Goal: Check status: Check status

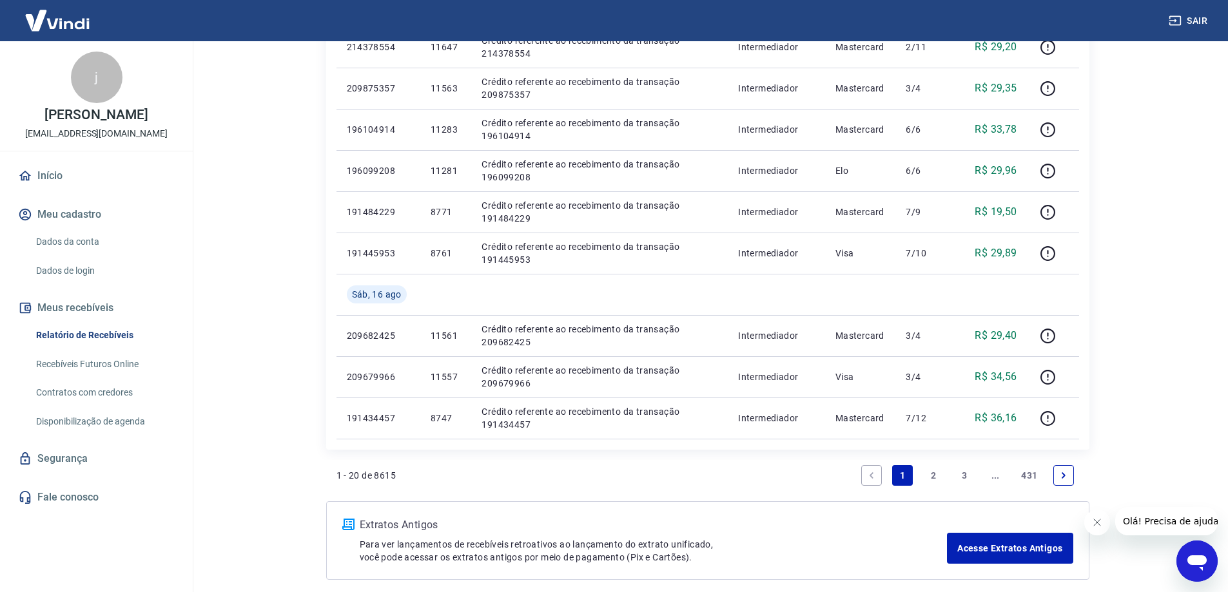
scroll to position [832, 0]
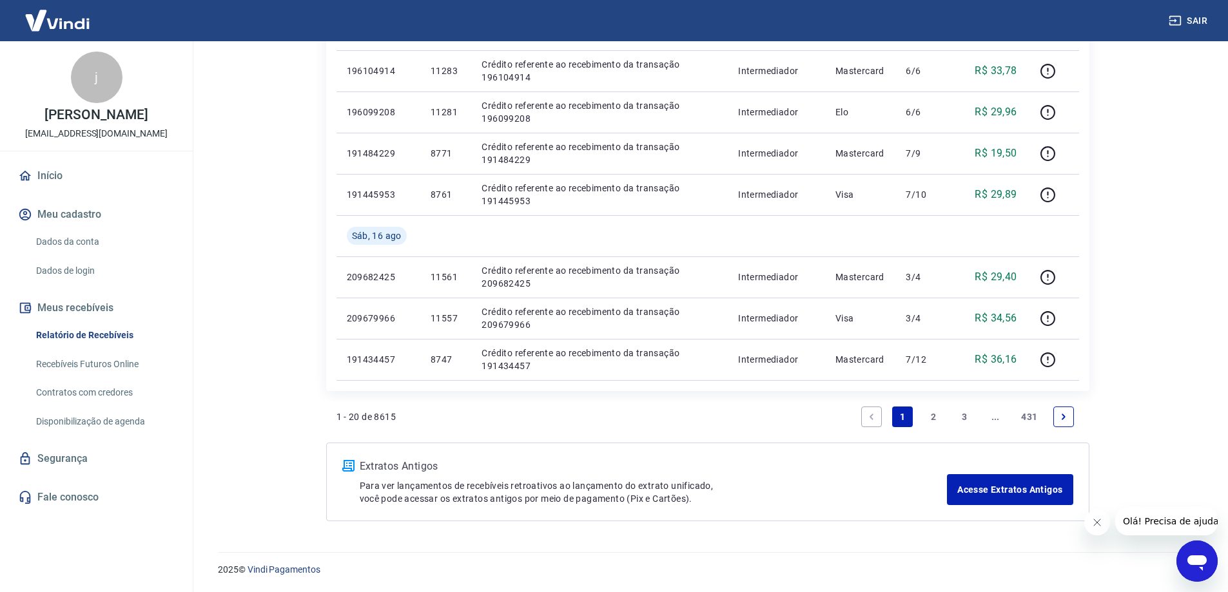
click at [935, 413] on link "2" at bounding box center [933, 417] width 21 height 21
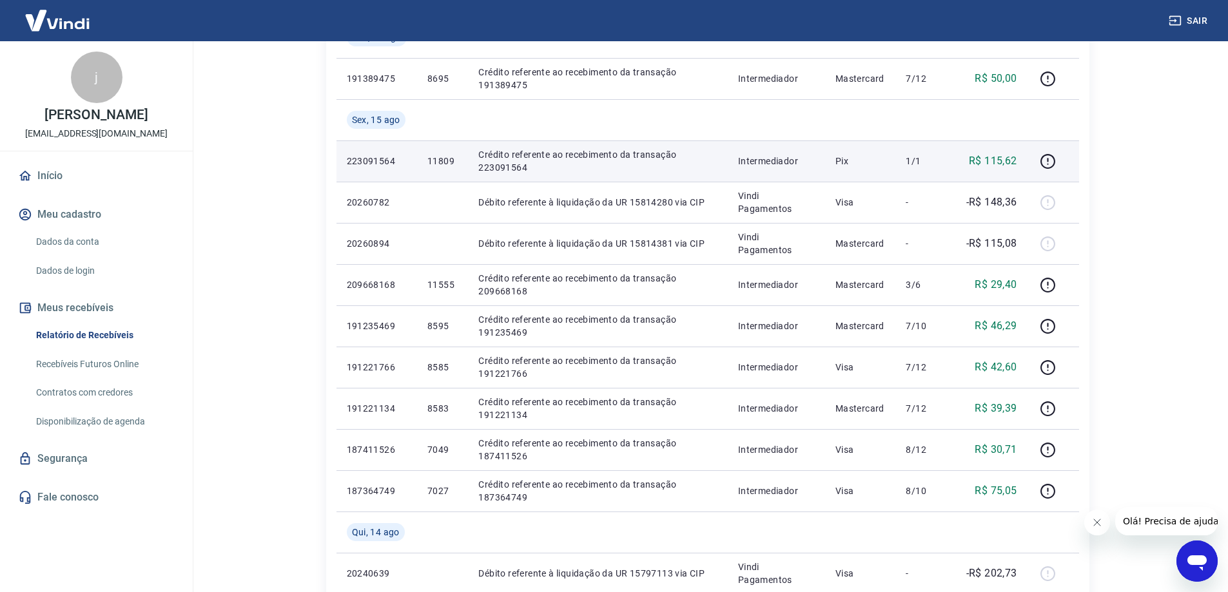
scroll to position [258, 0]
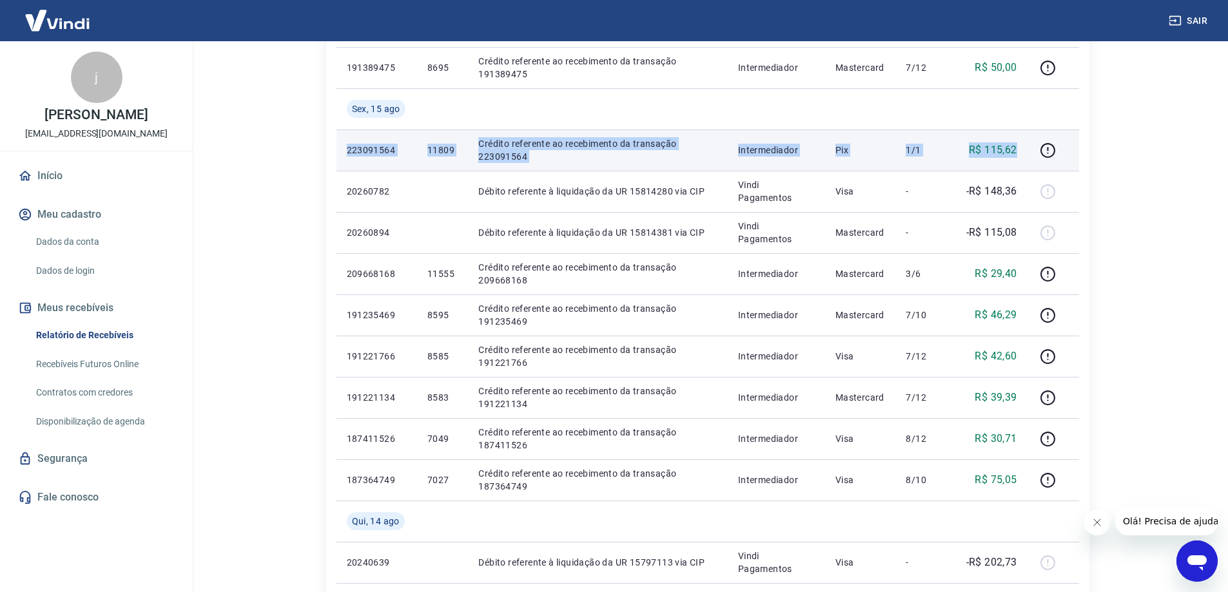
drag, startPoint x: 348, startPoint y: 145, endPoint x: 1026, endPoint y: 153, distance: 678.3
click at [1026, 153] on tr "223091564 11809 Crédito referente ao recebimento da transação 223091564 Interme…" at bounding box center [708, 150] width 743 height 41
copy tr "223091564 11809 Crédito referente ao recebimento da transação 223091564 Interme…"
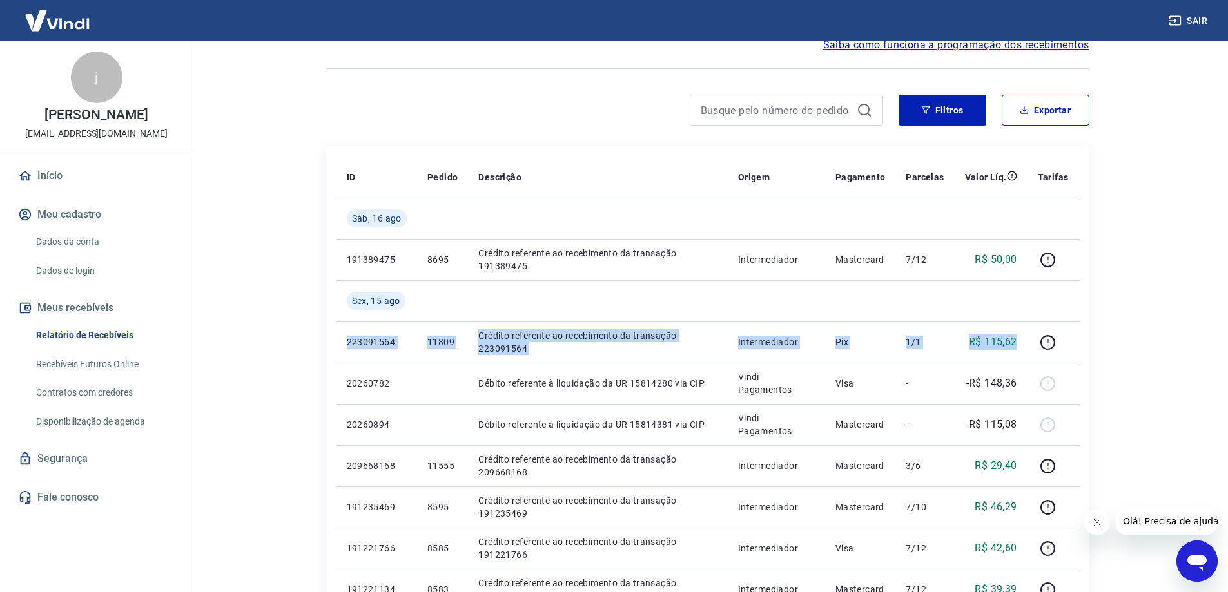
scroll to position [64, 0]
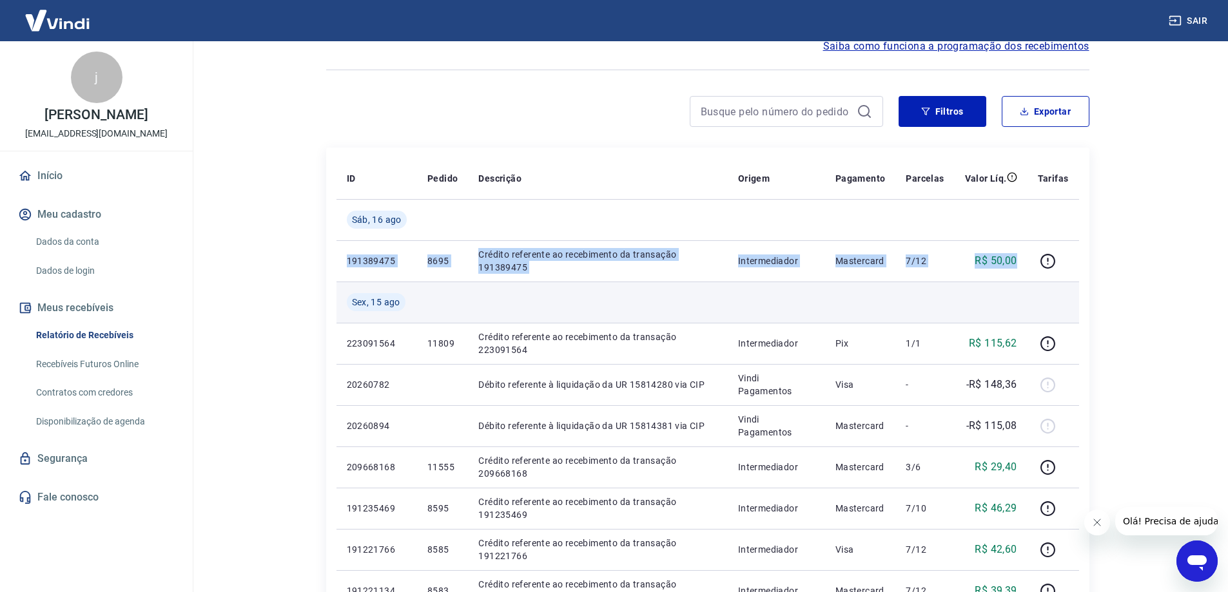
drag, startPoint x: 344, startPoint y: 258, endPoint x: 932, endPoint y: 283, distance: 588.5
click at [1015, 265] on tr "191389475 8695 Crédito referente ao recebimento da transação 191389475 Intermed…" at bounding box center [708, 260] width 743 height 41
copy tr "191389475 8695 Crédito referente ao recebimento da transação 191389475 Intermed…"
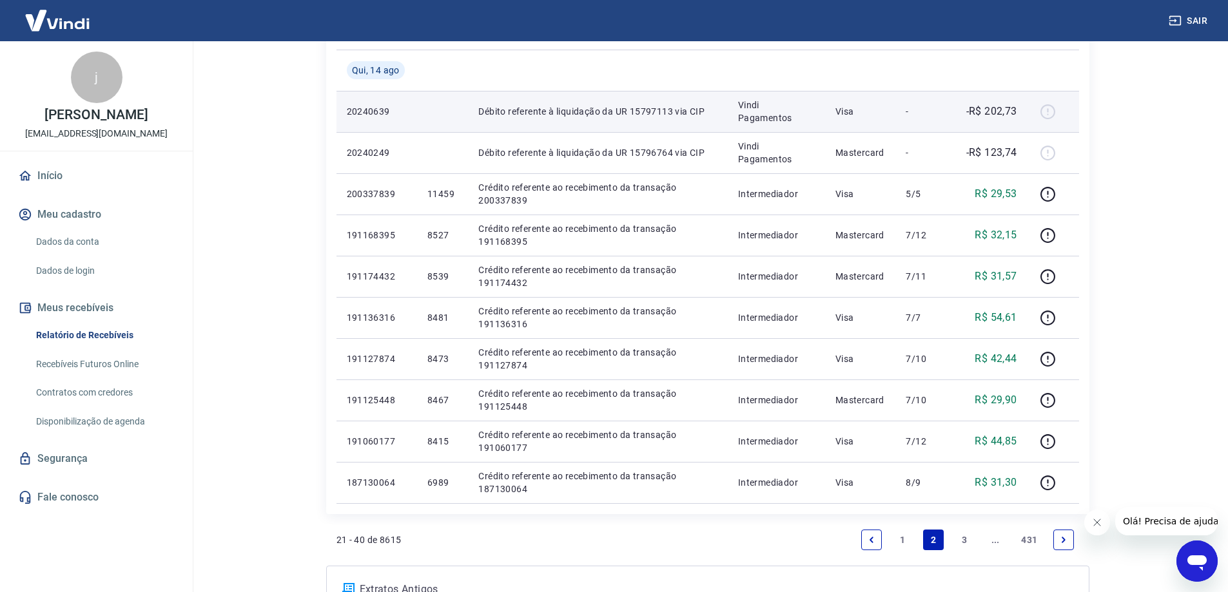
scroll to position [832, 0]
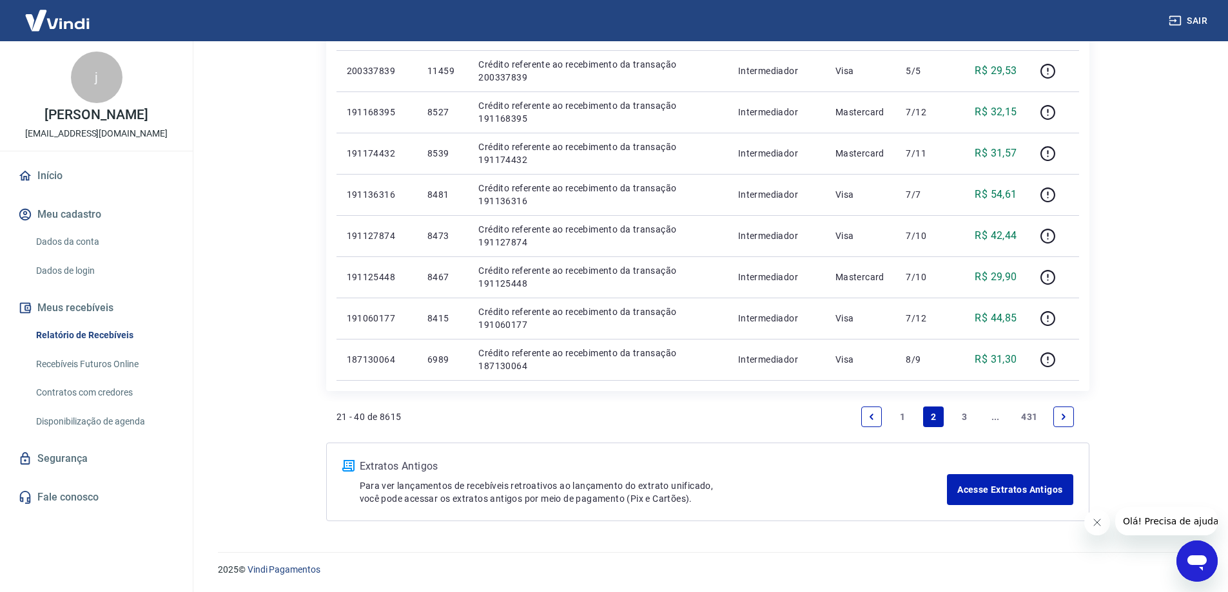
click at [898, 417] on link "1" at bounding box center [902, 417] width 21 height 21
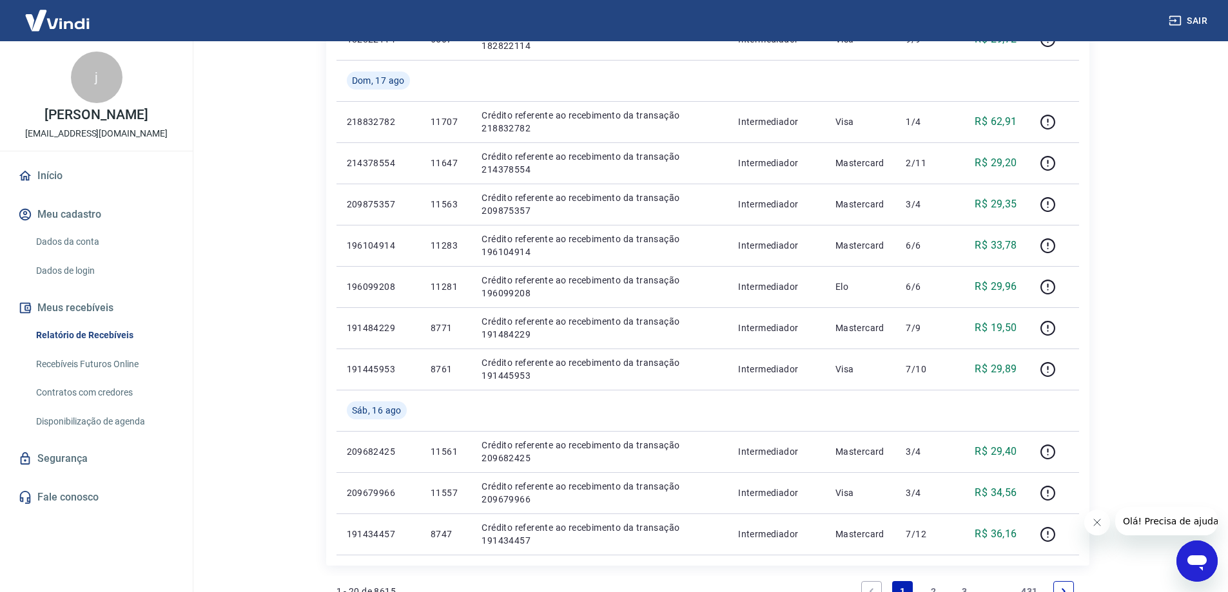
scroll to position [774, 0]
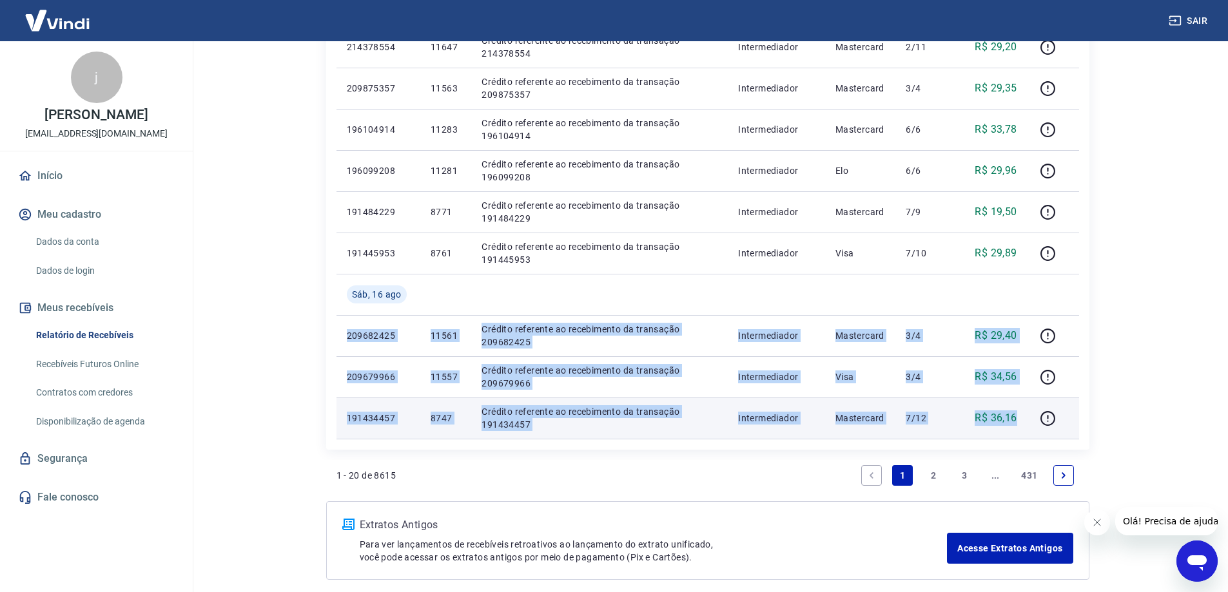
drag, startPoint x: 348, startPoint y: 337, endPoint x: 1019, endPoint y: 415, distance: 675.7
copy tbody "209682425 11561 Crédito referente ao recebimento da transação 209682425 Interme…"
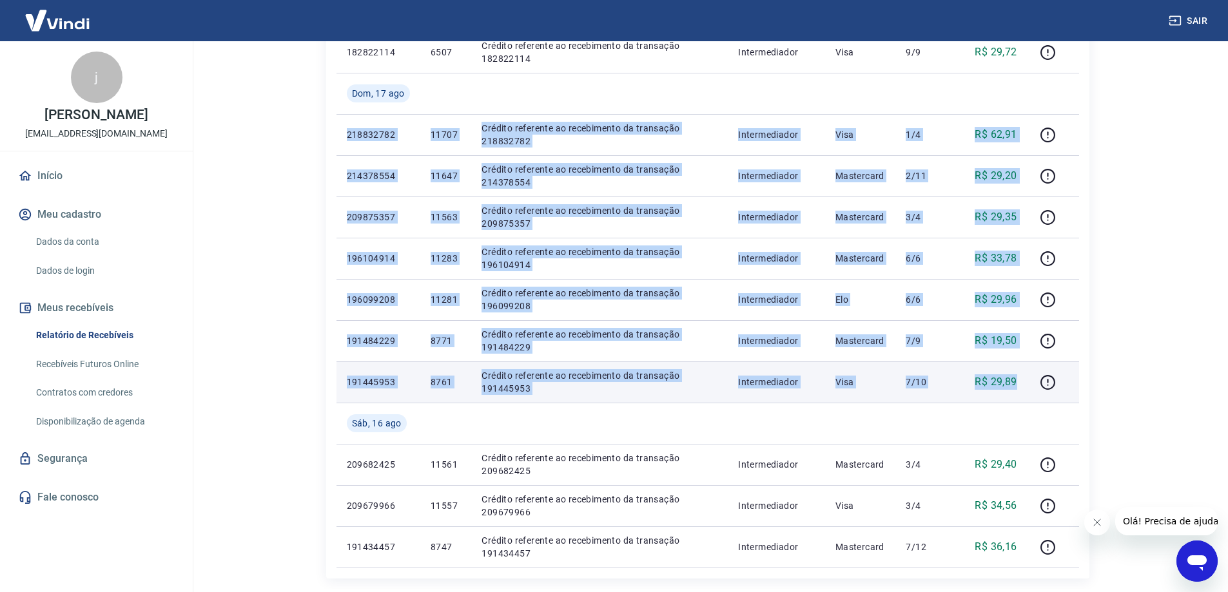
drag, startPoint x: 347, startPoint y: 133, endPoint x: 1016, endPoint y: 375, distance: 711.3
click at [1016, 375] on tbody "[DATE] 6756349 Débito referente ao saque 6756349 Vindi Pagamentos Pix - -R$ 115…" at bounding box center [708, 93] width 743 height 949
copy tbody "218832782 11707 Crédito referente ao recebimento da transação 218832782 Interme…"
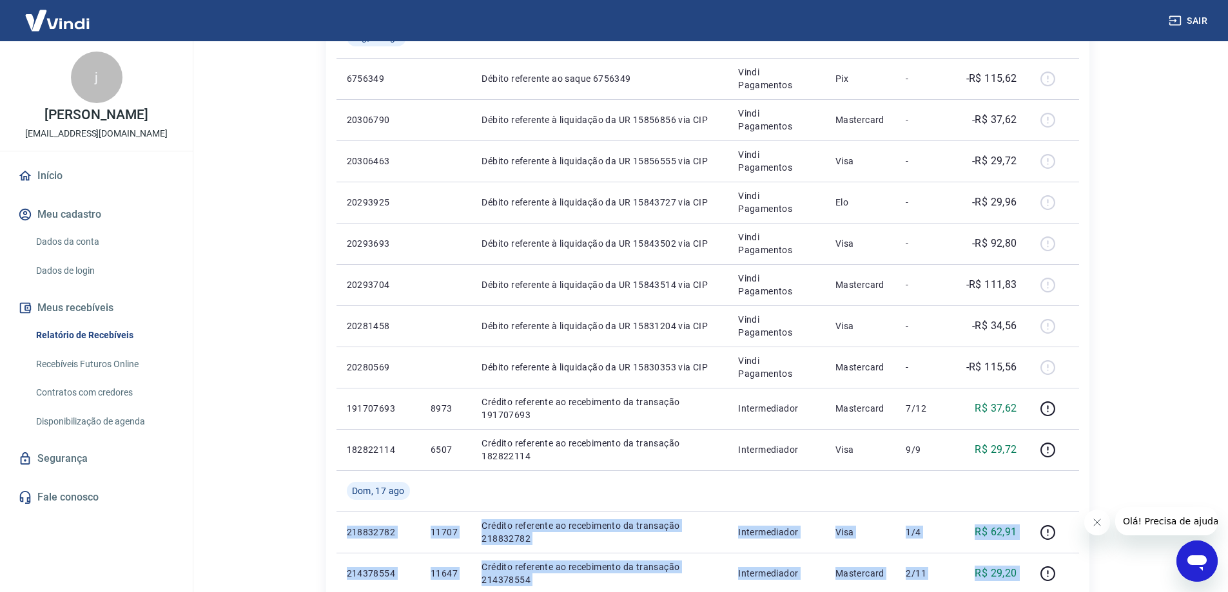
scroll to position [129, 0]
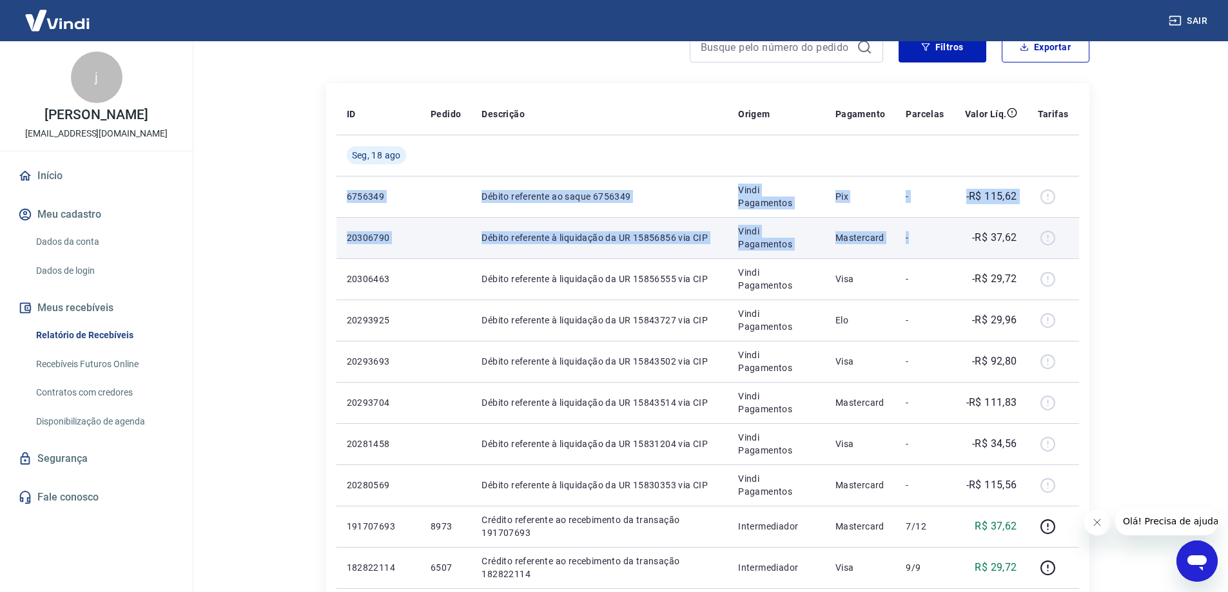
drag, startPoint x: 346, startPoint y: 193, endPoint x: 941, endPoint y: 250, distance: 597.7
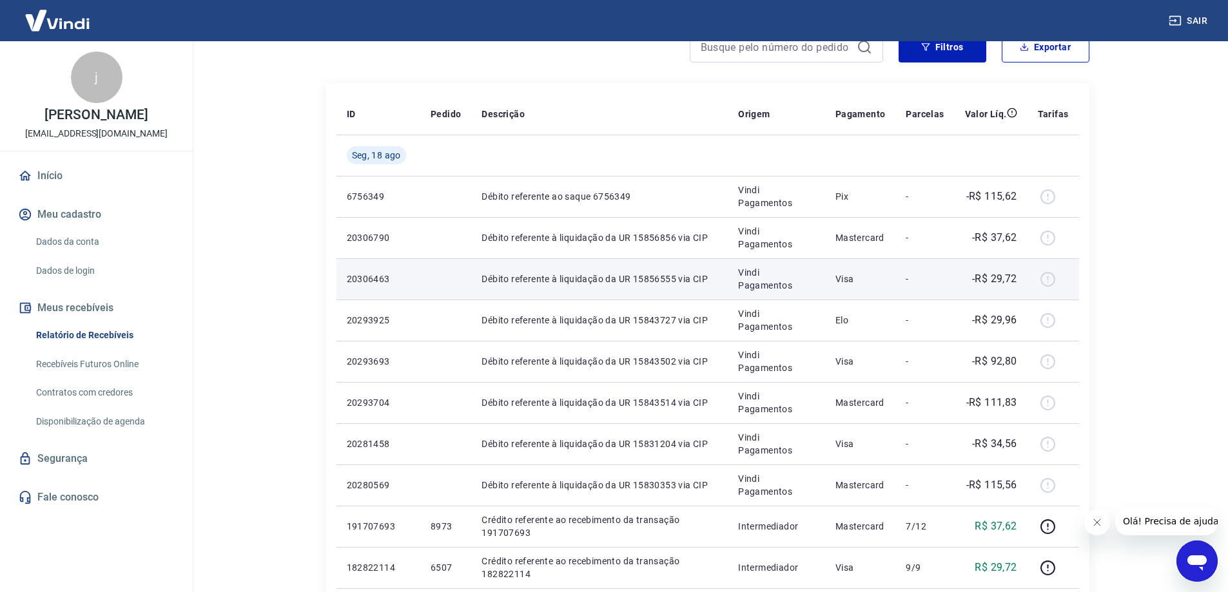
click at [743, 297] on td "Vindi Pagamentos" at bounding box center [776, 279] width 97 height 41
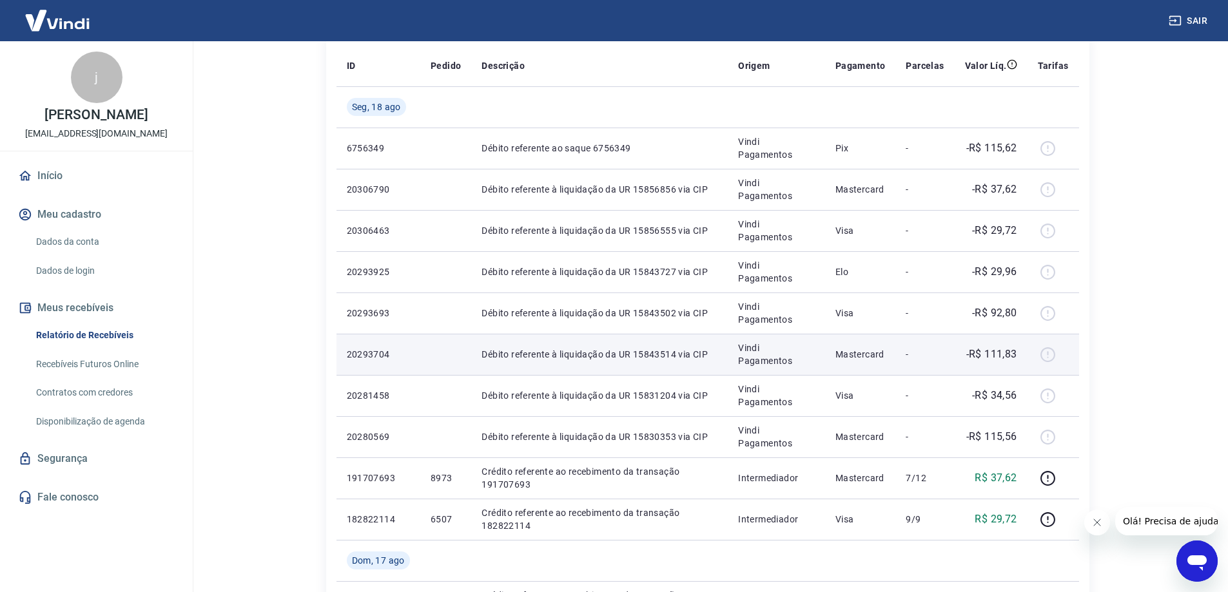
scroll to position [258, 0]
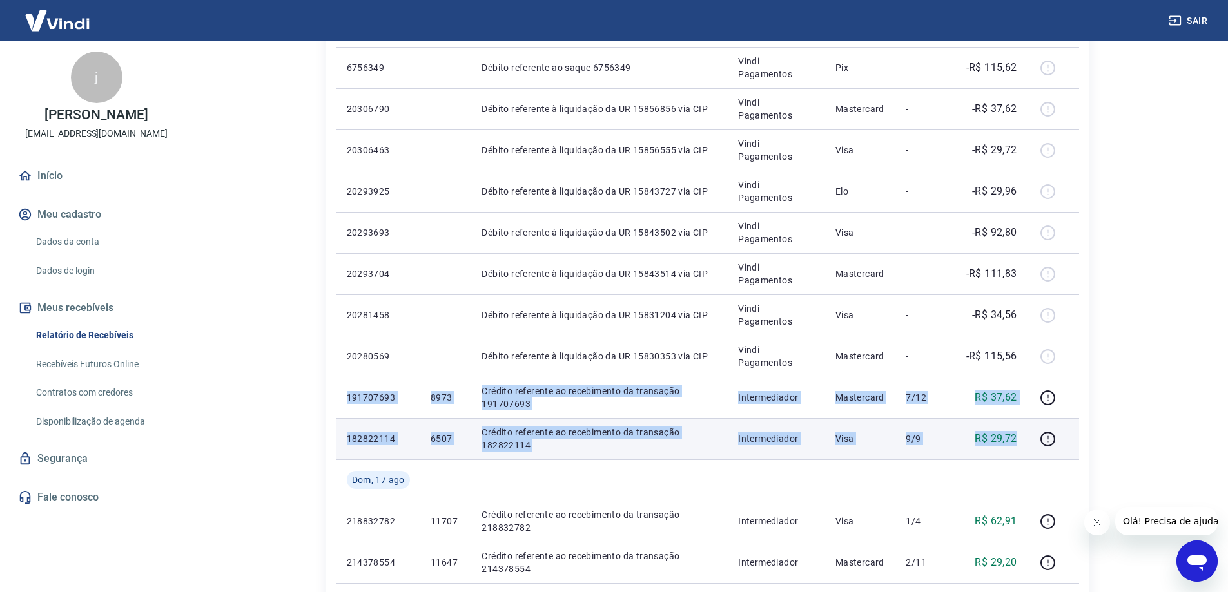
drag, startPoint x: 346, startPoint y: 396, endPoint x: 1024, endPoint y: 439, distance: 678.9
click at [1024, 439] on tbody "[DATE] 6756349 Débito referente ao saque 6756349 Vindi Pagamentos Pix - -R$ 115…" at bounding box center [708, 480] width 743 height 949
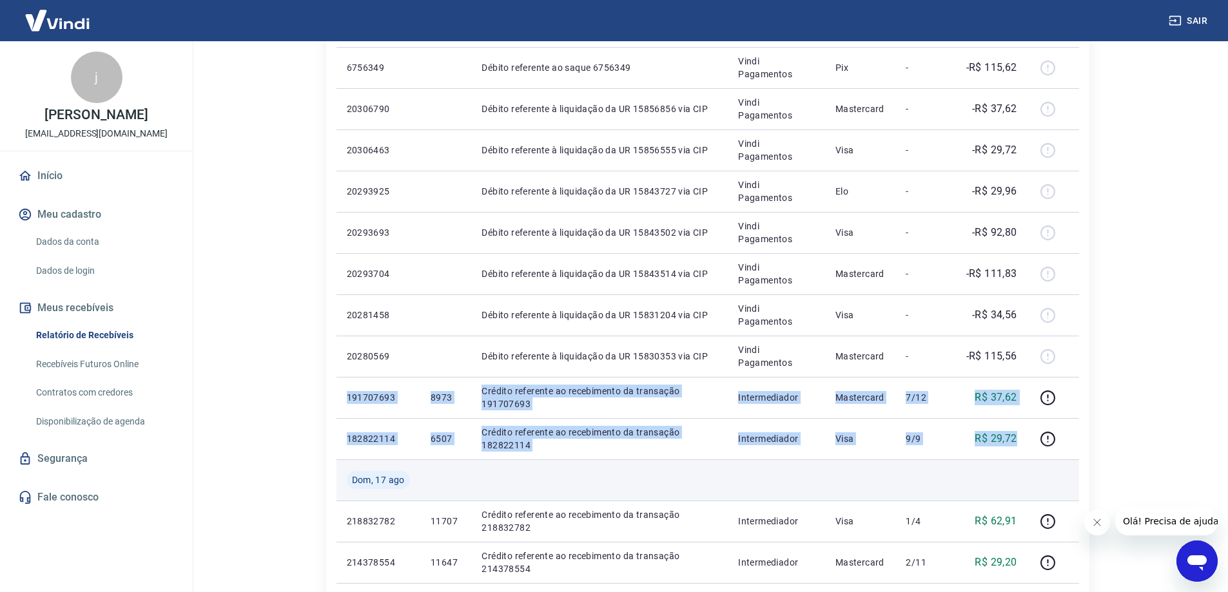
copy tbody "191707693 8973 Crédito referente ao recebimento da transação 191707693 Intermed…"
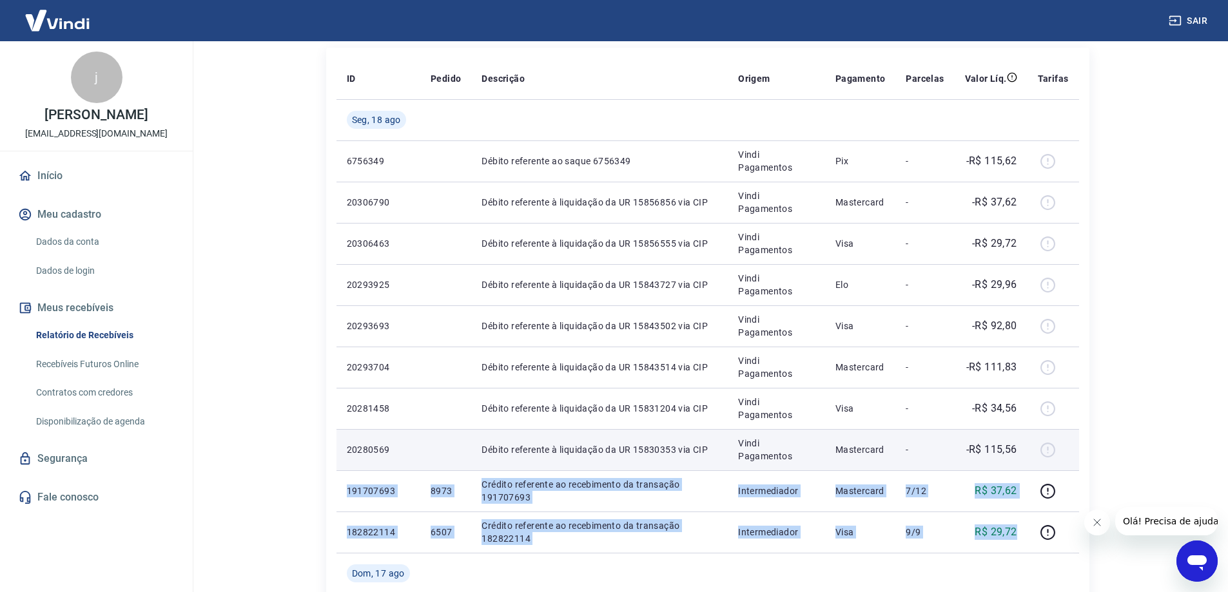
scroll to position [193, 0]
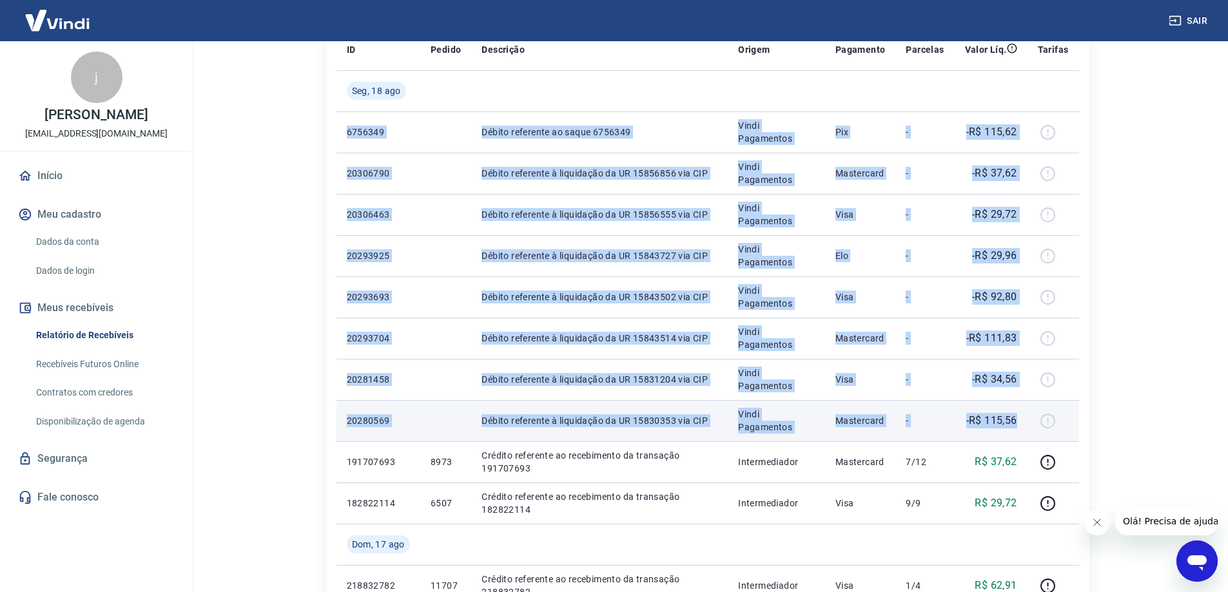
drag, startPoint x: 336, startPoint y: 117, endPoint x: 1028, endPoint y: 426, distance: 757.8
click at [1028, 426] on tbody "[DATE] 6756349 Débito referente ao saque 6756349 Vindi Pagamentos Pix - -R$ 115…" at bounding box center [708, 544] width 743 height 949
copy tbody "6756349 Débito referente ao saque 6756349 Vindi Pagamentos Pix - -R$ 115,62 203…"
